Goal: Go to known website: Access a specific website the user already knows

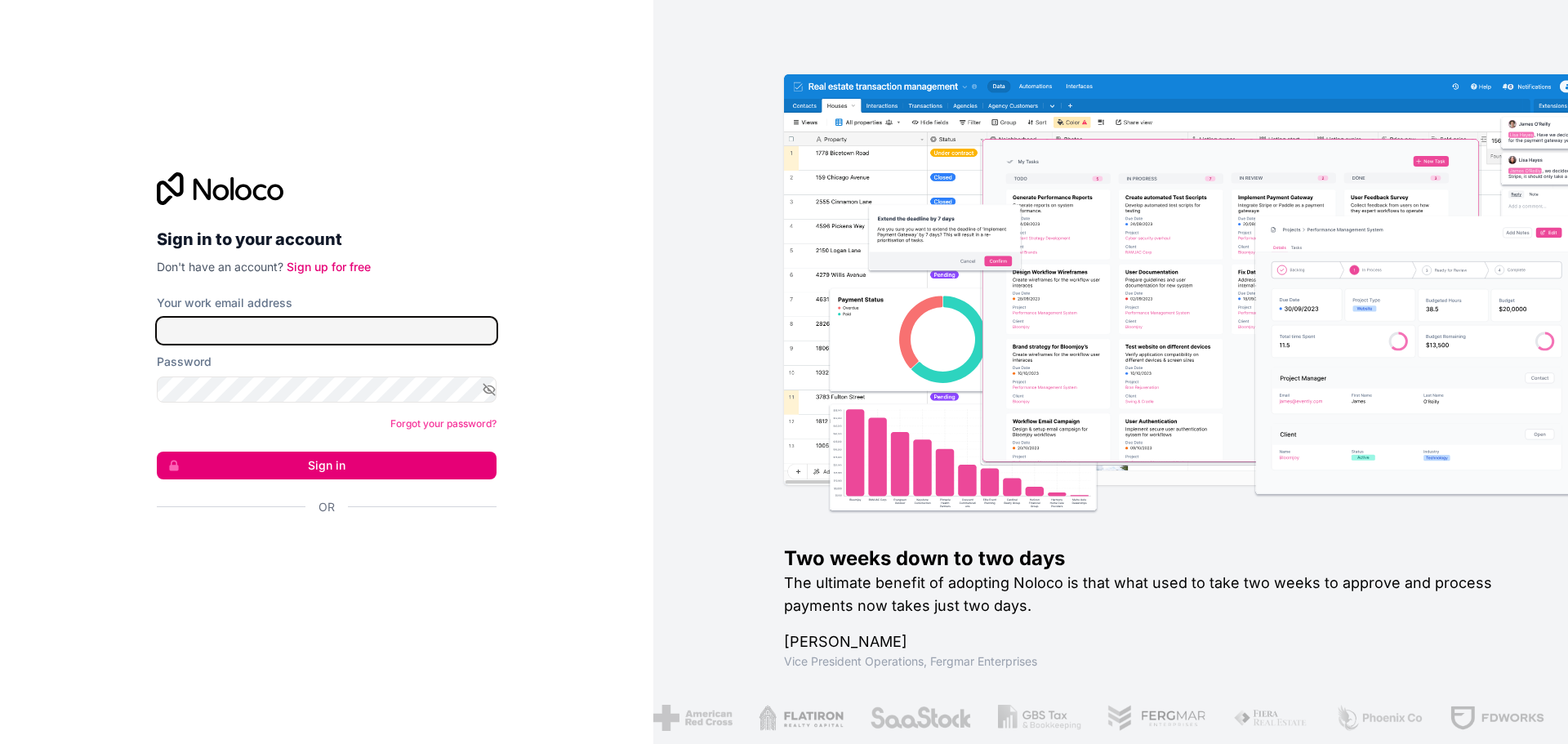
click at [271, 327] on input "Your work email address" at bounding box center [326, 330] width 340 height 26
type input "it@interiordesignbookkeeping.com"
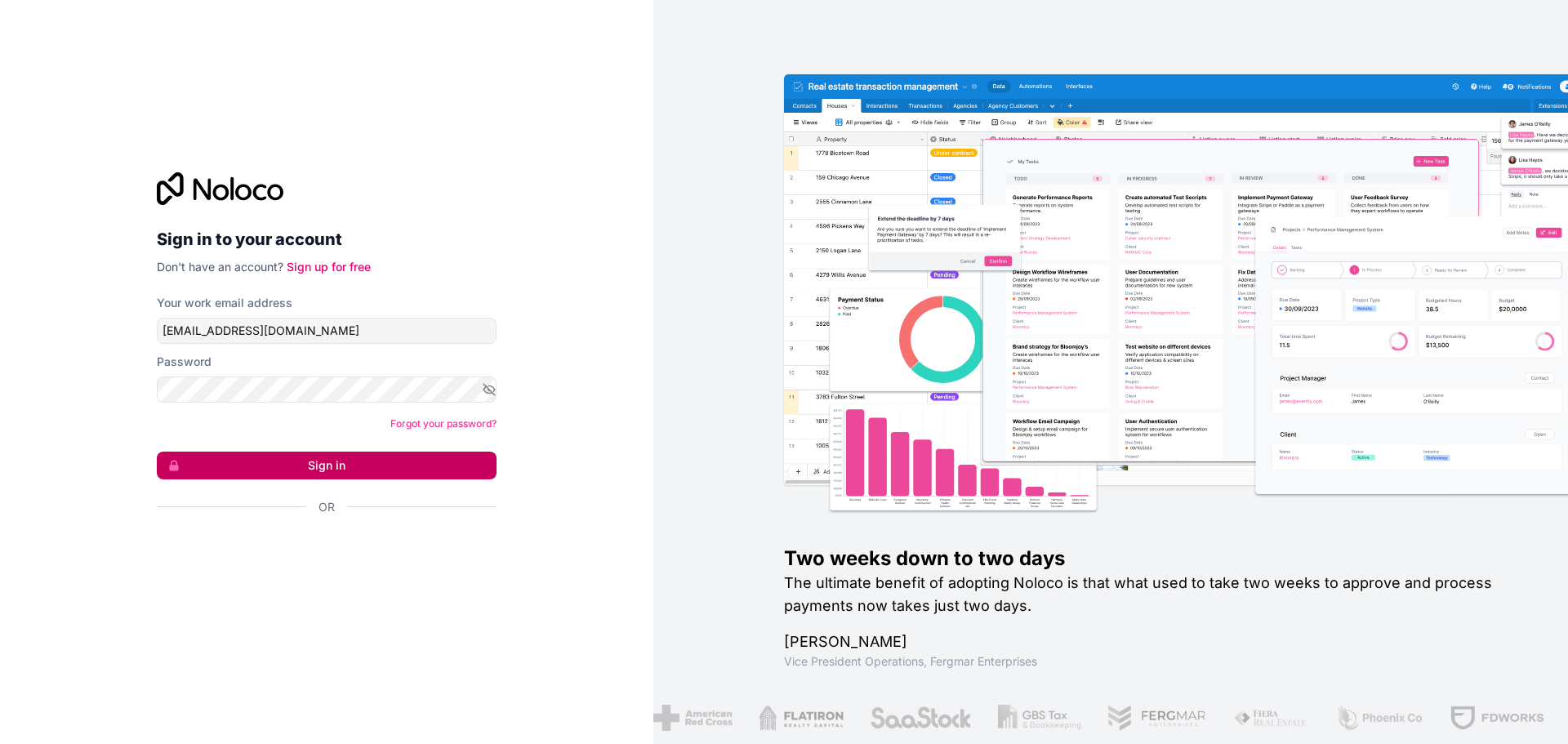
click at [323, 469] on button "Sign in" at bounding box center [326, 465] width 340 height 28
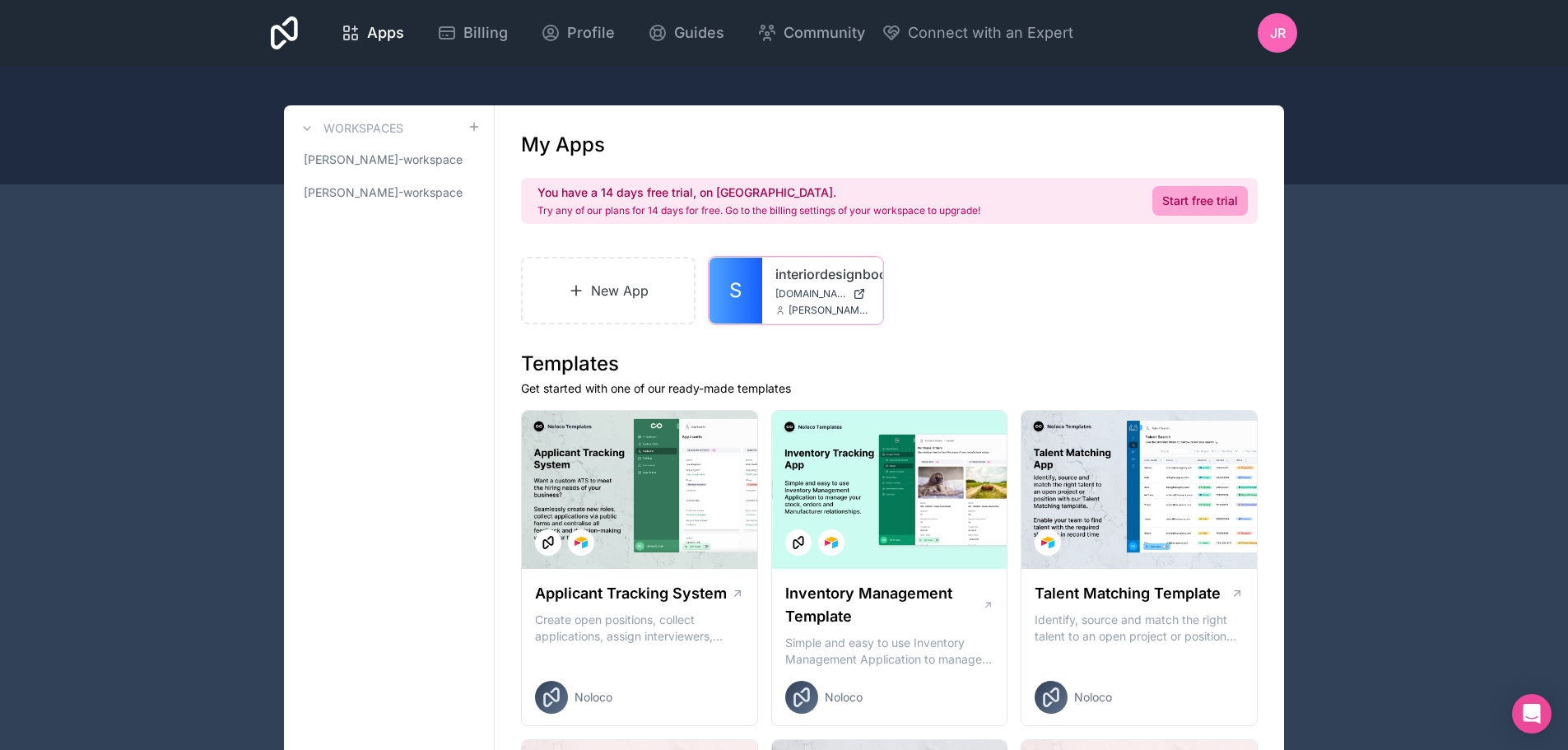
click at [732, 290] on span "S" at bounding box center [735, 290] width 12 height 26
